Goal: Information Seeking & Learning: Find specific fact

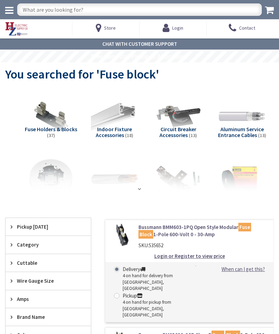
click at [121, 10] on input "text" at bounding box center [139, 9] width 244 height 12
type input "Fnq"
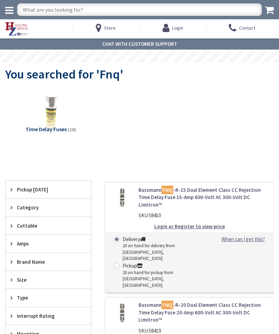
click at [35, 241] on span "Amps" at bounding box center [45, 243] width 56 height 7
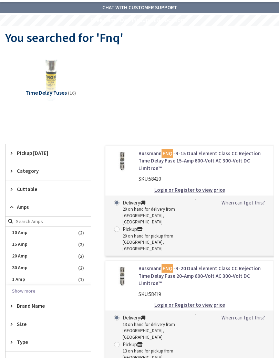
scroll to position [44, 0]
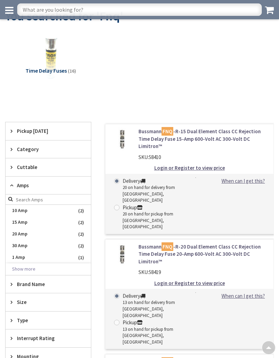
click at [33, 267] on button "Show more" at bounding box center [48, 269] width 85 height 12
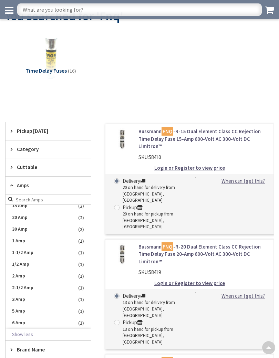
scroll to position [17, 0]
click at [27, 321] on span "6 Amp" at bounding box center [48, 323] width 85 height 12
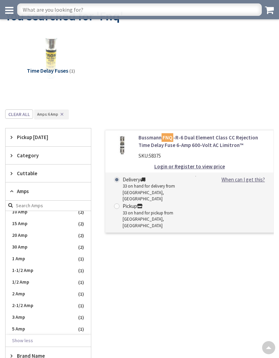
click at [215, 141] on link "Bussmann FNQ -R-6 Dual Element Class CC Rejection Time Delay Fuse 6-Amp 600-Vol…" at bounding box center [203, 141] width 130 height 15
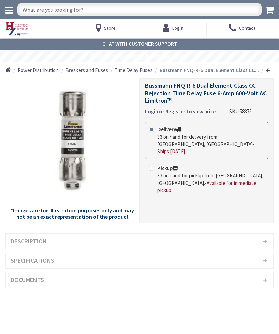
click at [266, 257] on h3 "Specifications" at bounding box center [140, 260] width 268 height 15
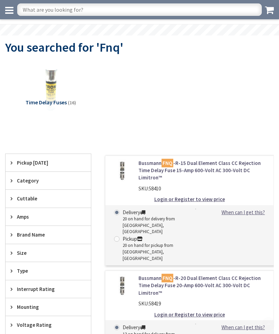
scroll to position [68, 0]
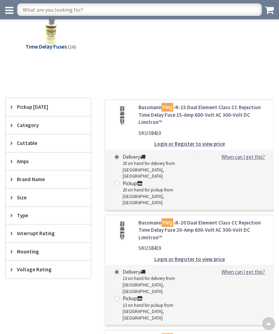
click at [29, 155] on div "Amps" at bounding box center [48, 161] width 85 height 18
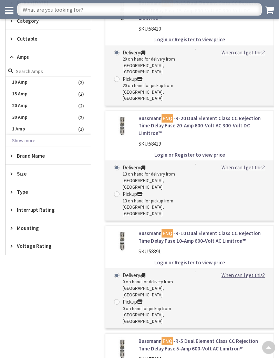
click at [34, 136] on button "Show more" at bounding box center [48, 141] width 85 height 12
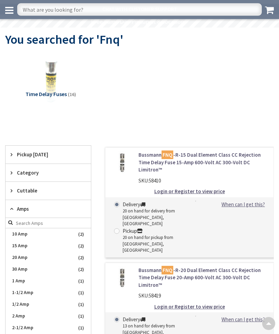
scroll to position [0, 0]
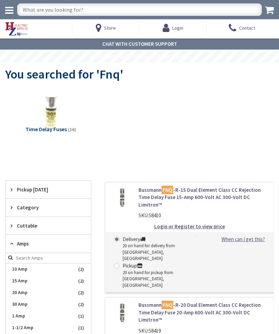
click at [105, 7] on input "text" at bounding box center [139, 9] width 244 height 12
type input "Fan 1/10"
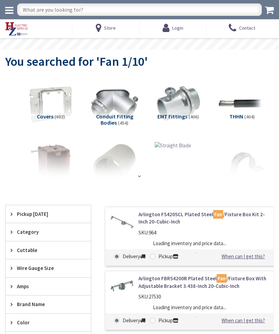
click at [74, 4] on input "text" at bounding box center [139, 9] width 244 height 12
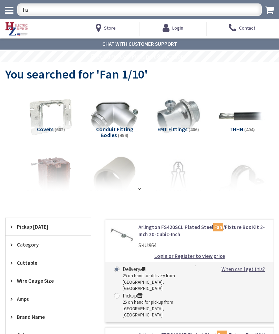
type input "F"
type input "Fnq 1/10"
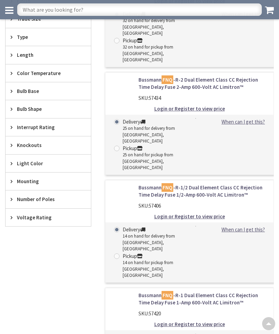
scroll to position [355, 0]
click at [211, 184] on link "Bussmann FNQ -R-1/2 Dual Element Class CC Rejection Time Delay Fuse 1/2-Amp 600…" at bounding box center [203, 191] width 130 height 15
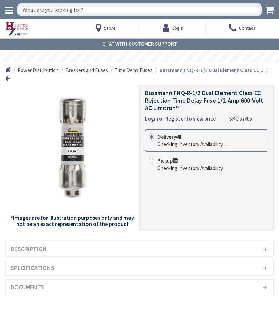
click at [266, 260] on h3 "Specifications" at bounding box center [140, 267] width 268 height 15
